Goal: Task Accomplishment & Management: Use online tool/utility

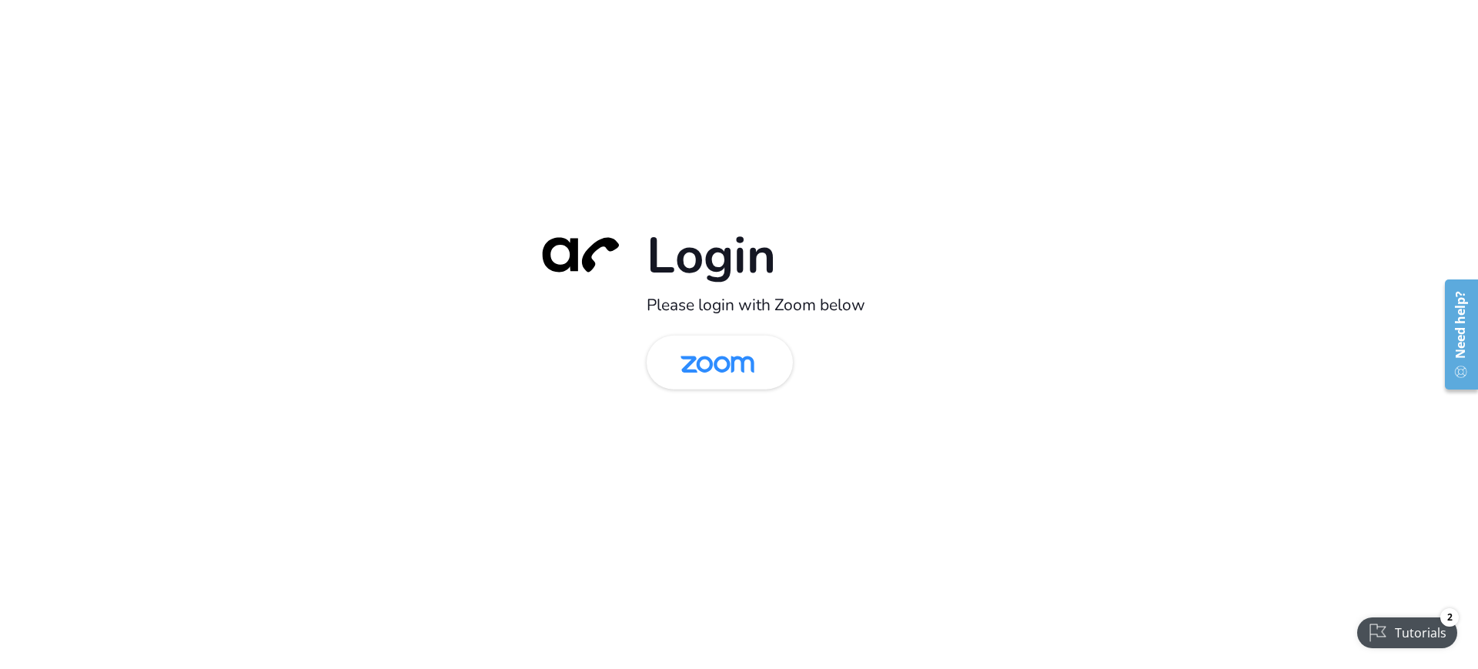
click at [743, 403] on div "Login Please login with Zoom below" at bounding box center [738, 334] width 431 height 221
click at [736, 380] on img at bounding box center [717, 364] width 106 height 50
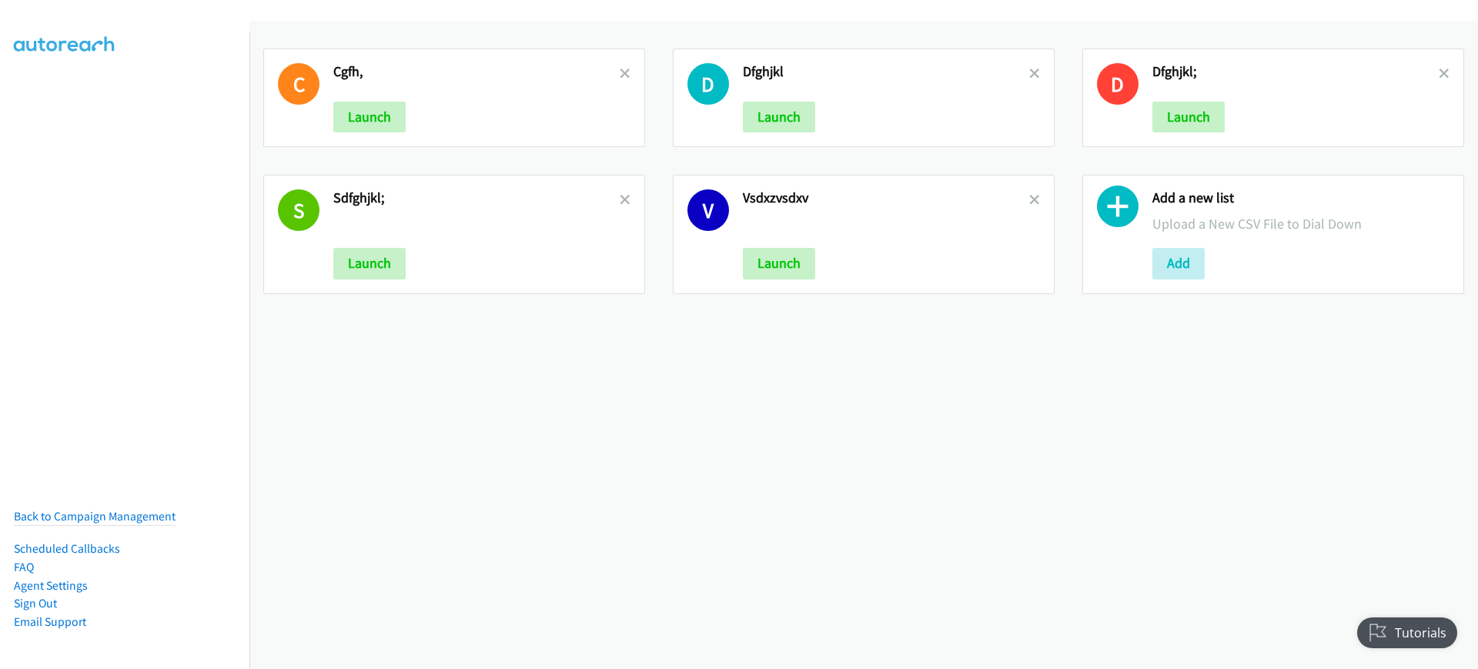
click at [1152, 246] on div "Add a new list Upload a New CSV File to Dial Down Add" at bounding box center [1300, 234] width 297 height 90
click at [1154, 267] on button "Add" at bounding box center [1178, 263] width 52 height 31
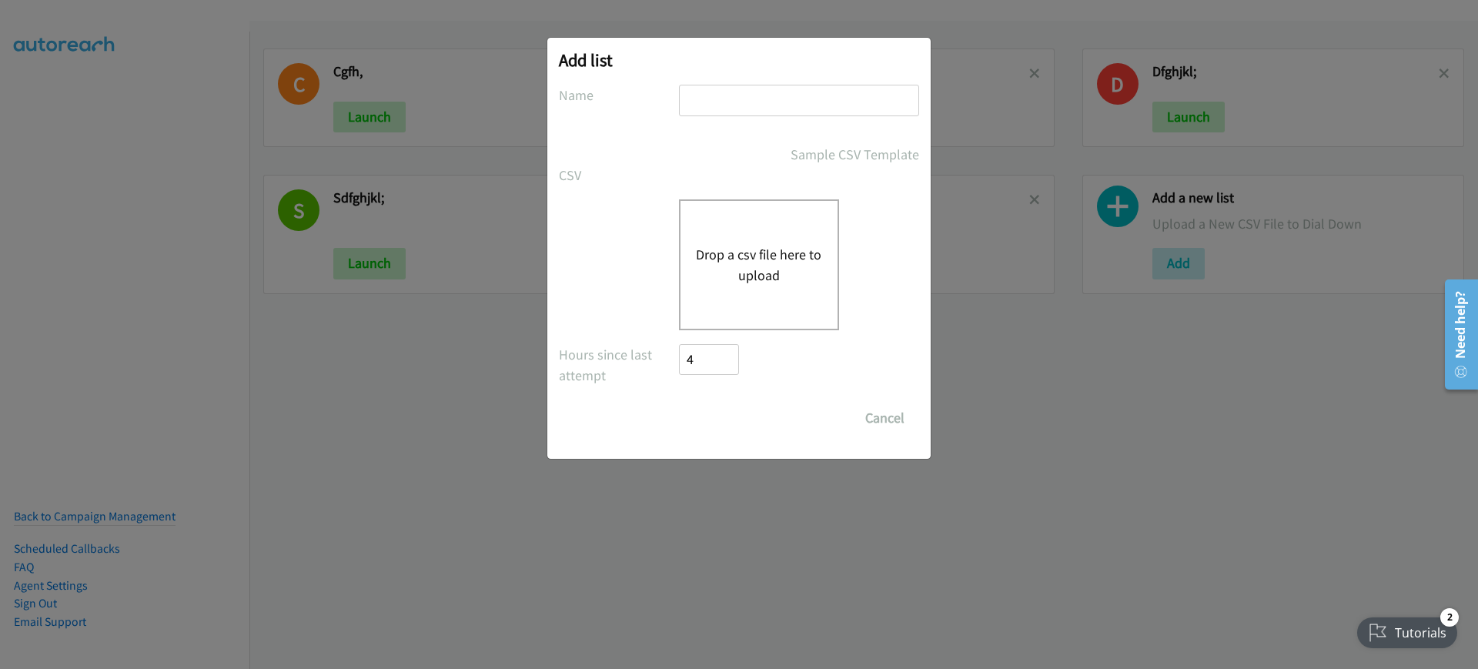
click at [703, 235] on div "Drop a csv file here to upload" at bounding box center [759, 264] width 160 height 131
drag, startPoint x: 445, startPoint y: 359, endPoint x: 473, endPoint y: 356, distance: 27.9
click at [445, 360] on div "Add list No phone fields were returned for that Report or List View Please uplo…" at bounding box center [739, 341] width 1478 height 655
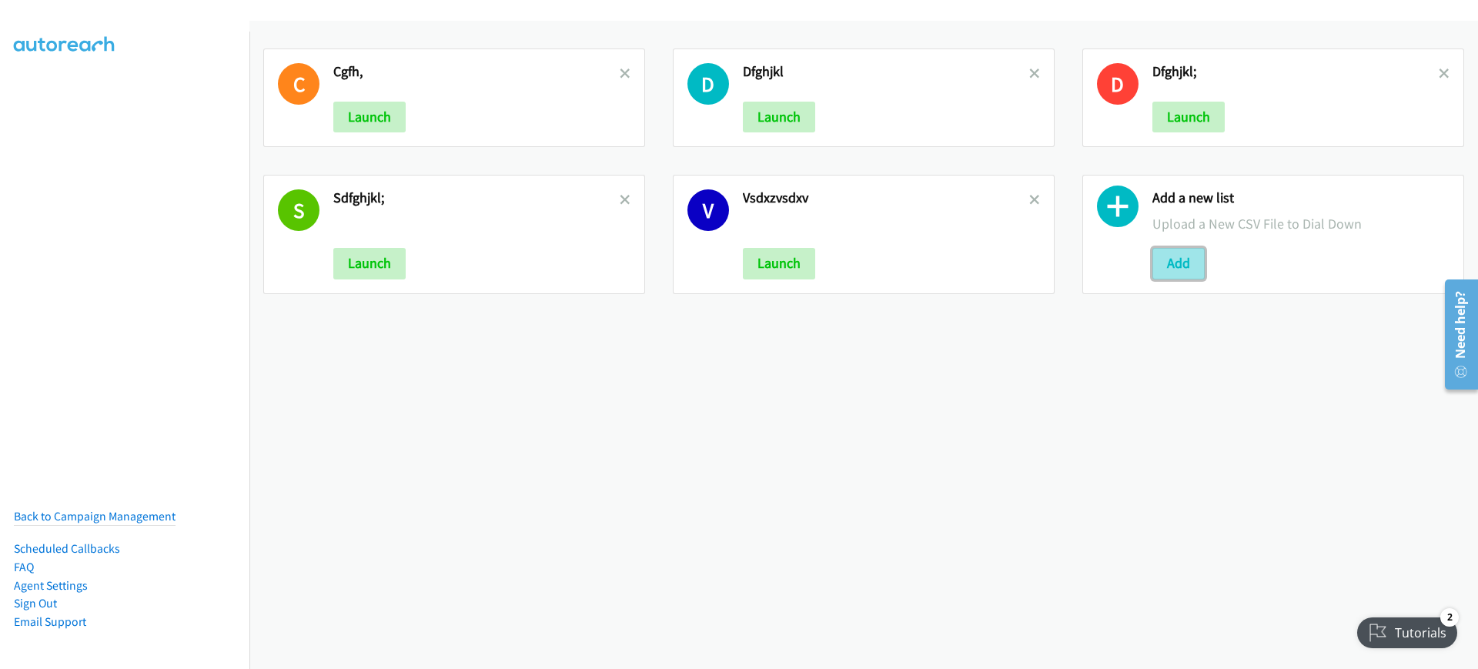
click at [1159, 261] on button "Add" at bounding box center [1178, 263] width 52 height 31
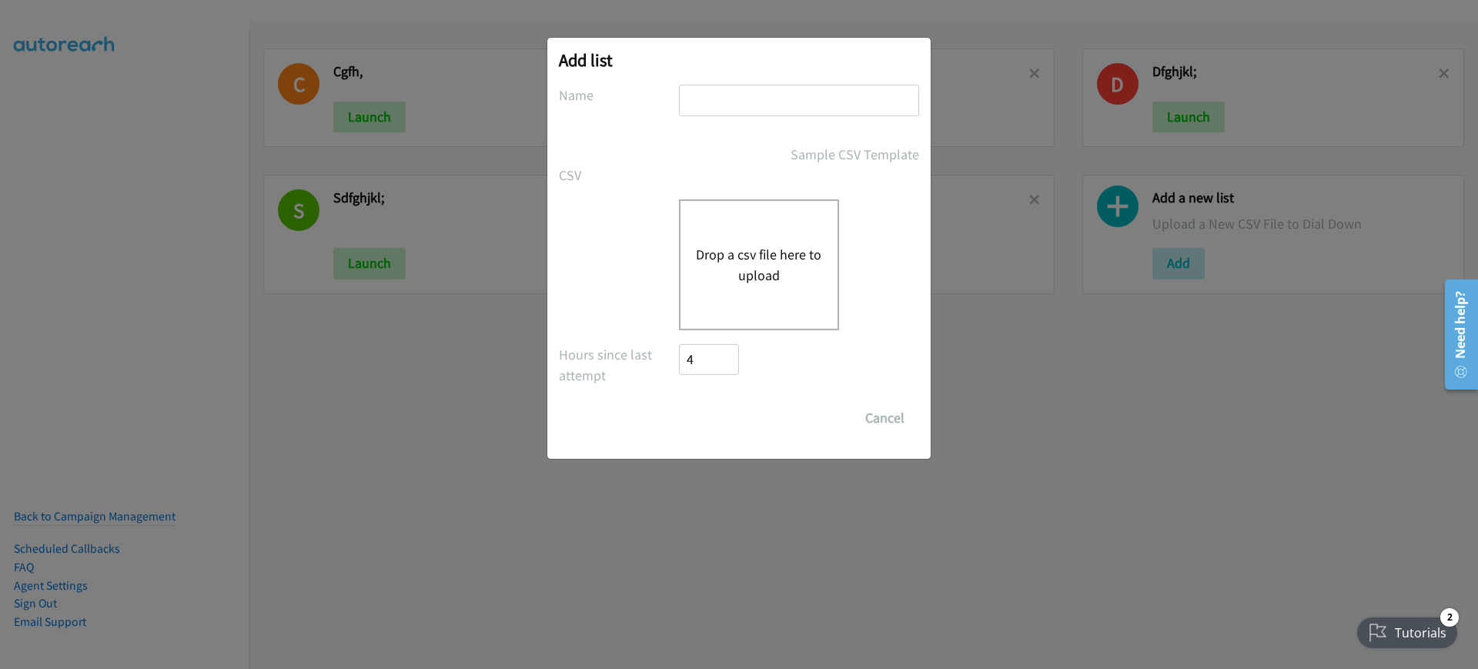
click at [746, 260] on button "Drop a csv file here to upload" at bounding box center [759, 265] width 126 height 42
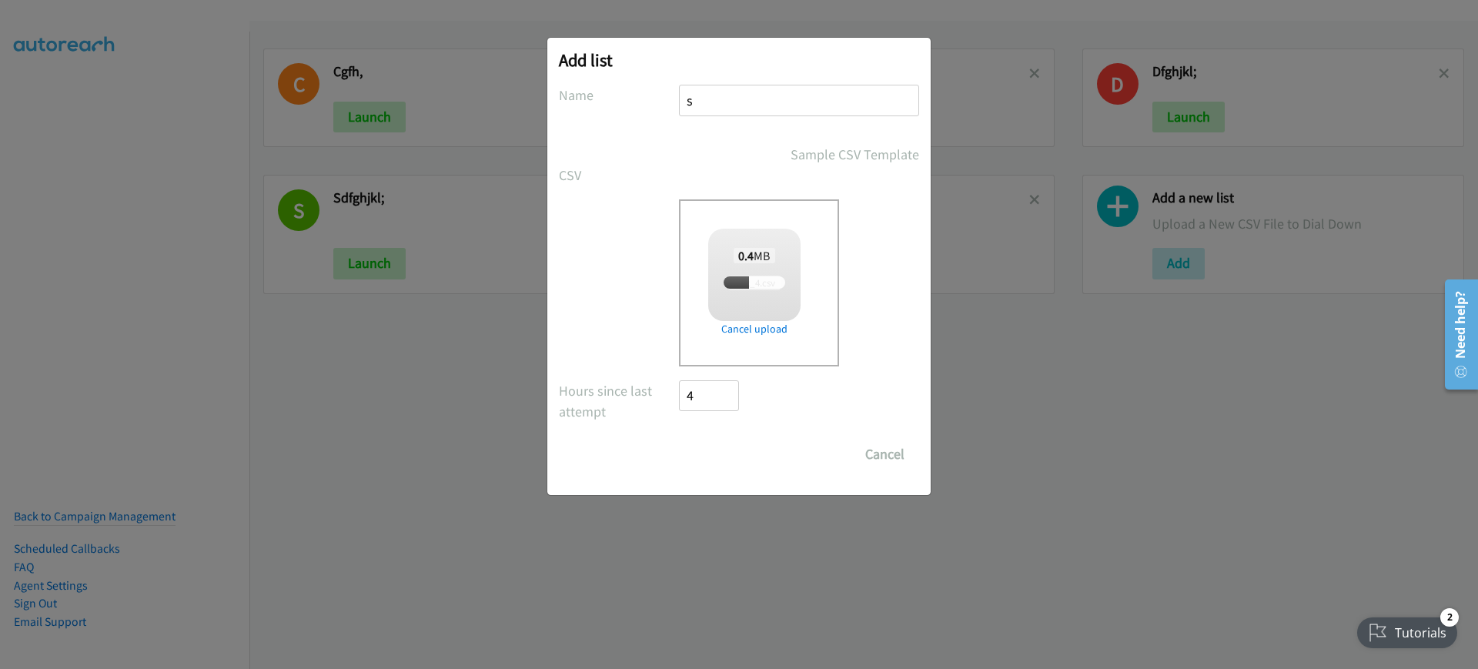
click at [797, 89] on input "s" at bounding box center [799, 101] width 240 height 32
type input "sdvsdvsd"
checkbox input "true"
type input "sdvsdvsd"
click at [724, 448] on input "Save List" at bounding box center [719, 454] width 81 height 31
